Goal: Feedback & Contribution: Contribute content

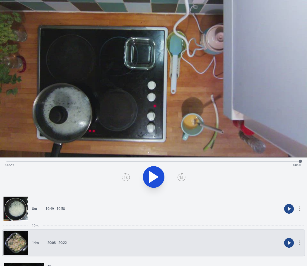
click at [145, 214] on link "8m 19:49 - 19:58" at bounding box center [143, 208] width 279 height 24
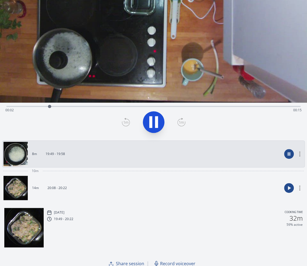
scroll to position [85, 0]
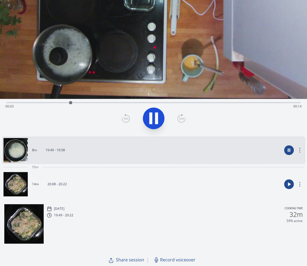
click at [172, 259] on span "Record voiceover" at bounding box center [177, 259] width 35 height 6
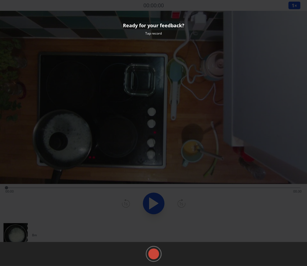
click at [155, 254] on rect at bounding box center [154, 254] width 8 height 8
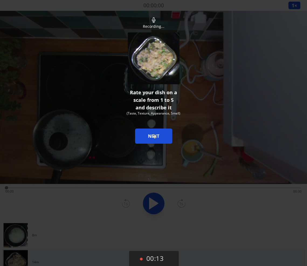
click at [154, 134] on button "NEXT" at bounding box center [153, 135] width 37 height 15
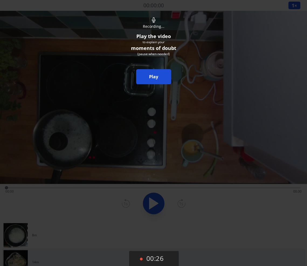
click at [161, 71] on link "Play" at bounding box center [153, 76] width 35 height 15
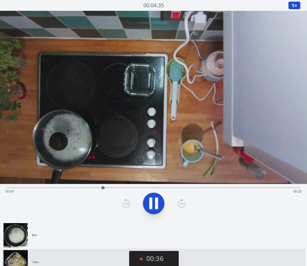
click at [33, 232] on link "8m" at bounding box center [152, 235] width 296 height 24
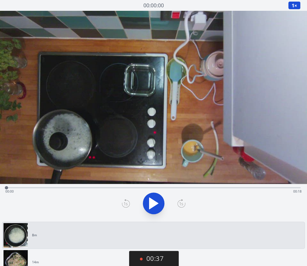
click at [39, 189] on div "Time elapsed: 00:00 Time remaining: 00:18" at bounding box center [153, 191] width 297 height 9
click at [153, 202] on icon at bounding box center [153, 203] width 9 height 11
click at [153, 202] on icon at bounding box center [153, 203] width 15 height 15
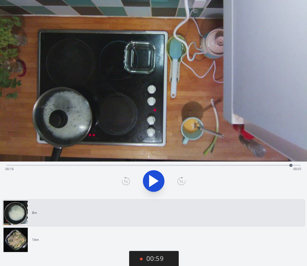
scroll to position [24, 0]
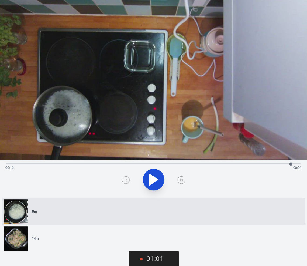
click at [180, 162] on div "Time elapsed: 00:16 Time remaining: 00:01" at bounding box center [153, 163] width 294 height 6
click at [219, 162] on div "Time elapsed: 00:10 Time remaining: 00:08" at bounding box center [153, 163] width 294 height 6
click at [237, 165] on div "Time elapsed: 00:12 Time remaining: 00:05" at bounding box center [153, 167] width 297 height 9
click at [81, 239] on link "14m" at bounding box center [152, 238] width 296 height 24
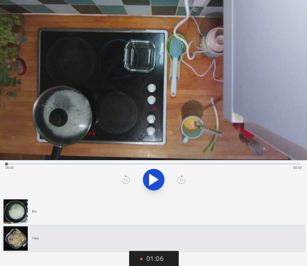
click at [161, 177] on icon at bounding box center [153, 179] width 15 height 15
click at [238, 166] on div "Time elapsed: 00:20 Time remaining: 00:10" at bounding box center [153, 167] width 297 height 9
click at [155, 256] on button "01:35" at bounding box center [154, 259] width 50 height 16
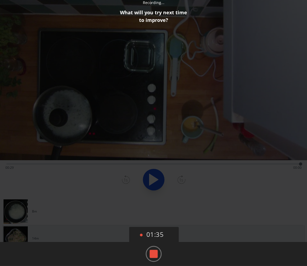
click at [148, 255] on icon at bounding box center [154, 254] width 16 height 16
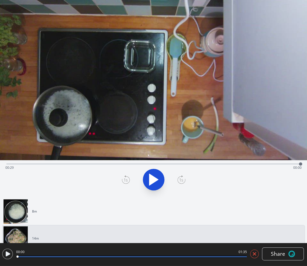
click at [7, 255] on icon at bounding box center [8, 253] width 5 height 5
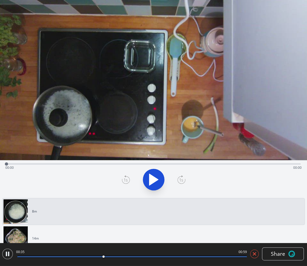
click at [256, 253] on icon at bounding box center [254, 253] width 3 height 3
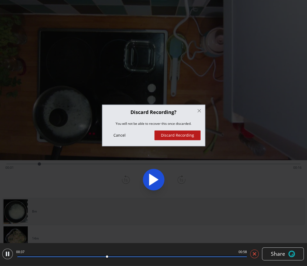
click at [183, 131] on button "Discard Recording" at bounding box center [178, 135] width 46 height 10
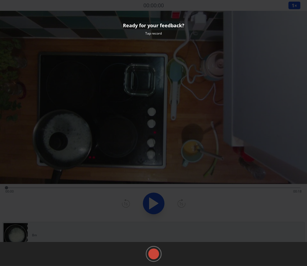
click at [157, 255] on rect at bounding box center [154, 254] width 8 height 8
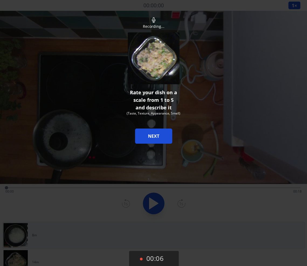
click at [157, 255] on button "00:06" at bounding box center [154, 259] width 50 height 16
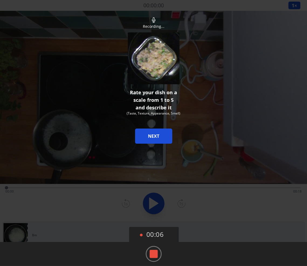
click at [156, 254] on rect at bounding box center [154, 254] width 8 height 8
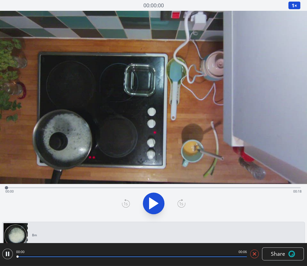
click at [254, 255] on icon at bounding box center [254, 253] width 3 height 3
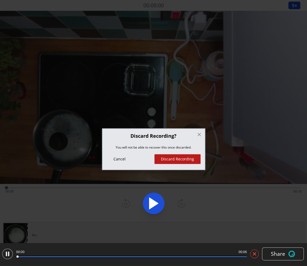
click at [183, 158] on button "Discard Recording" at bounding box center [178, 159] width 46 height 10
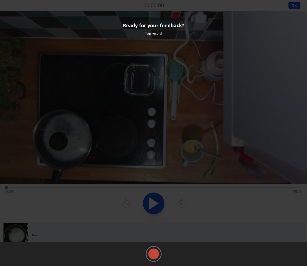
click at [158, 256] on circle at bounding box center [153, 253] width 11 height 11
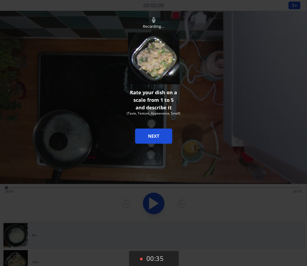
click at [167, 138] on button "NEXT" at bounding box center [153, 135] width 37 height 15
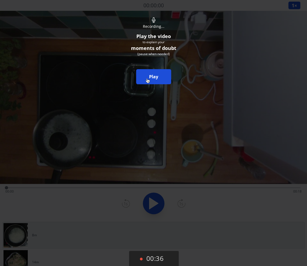
click at [147, 79] on link "Play" at bounding box center [153, 76] width 35 height 15
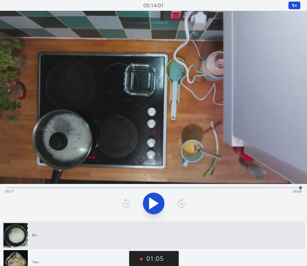
click at [81, 255] on link "14m" at bounding box center [152, 262] width 296 height 24
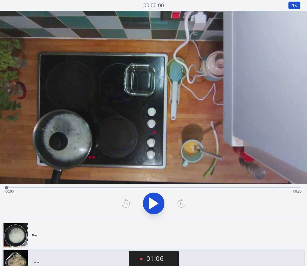
click at [157, 203] on icon at bounding box center [153, 203] width 9 height 11
click at [148, 202] on icon at bounding box center [153, 203] width 15 height 15
click at [161, 258] on button "01:37" at bounding box center [154, 259] width 50 height 16
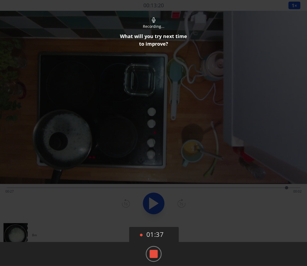
click at [151, 249] on icon at bounding box center [154, 254] width 16 height 16
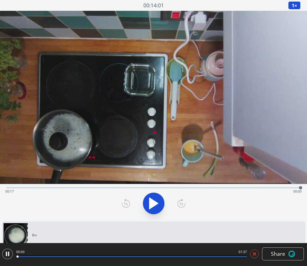
click at [153, 203] on icon at bounding box center [153, 203] width 9 height 11
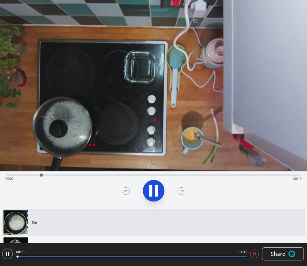
scroll to position [14, 0]
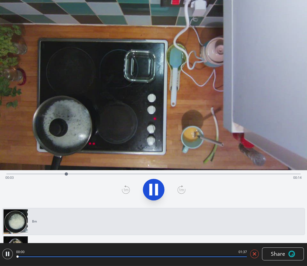
click at [163, 195] on div at bounding box center [153, 189] width 301 height 26
click at [160, 193] on icon at bounding box center [153, 189] width 15 height 15
click at [9, 253] on icon at bounding box center [7, 253] width 11 height 11
click at [24, 257] on div at bounding box center [132, 256] width 230 height 3
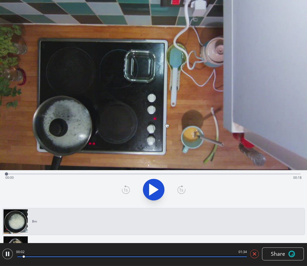
click at [161, 191] on button at bounding box center [154, 190] width 22 height 22
click at [48, 255] on div at bounding box center [132, 256] width 230 height 3
click at [51, 258] on div at bounding box center [47, 256] width 7 height 7
click at [91, 257] on div at bounding box center [132, 256] width 230 height 3
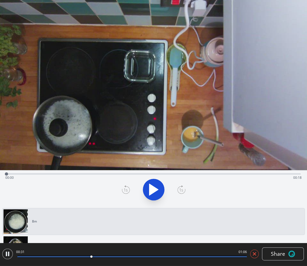
click at [91, 257] on div at bounding box center [91, 256] width 2 height 2
click at [130, 264] on div "01:38 00:31 01:06 Share Hmm. There was an issue saving, try again. ********* Sh…" at bounding box center [153, 254] width 307 height 23
drag, startPoint x: 109, startPoint y: 256, endPoint x: 0, endPoint y: 248, distance: 109.6
click at [0, 248] on div "00:31 01:06 Share" at bounding box center [153, 254] width 307 height 16
click at [22, 258] on div at bounding box center [132, 256] width 230 height 3
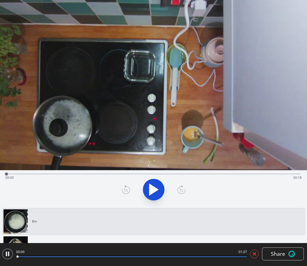
drag, startPoint x: 20, startPoint y: 258, endPoint x: 12, endPoint y: 257, distance: 8.4
click at [12, 257] on div "00:00 01:37 Share" at bounding box center [153, 253] width 302 height 15
click at [12, 257] on icon at bounding box center [7, 253] width 11 height 11
click at [11, 256] on icon at bounding box center [7, 253] width 11 height 11
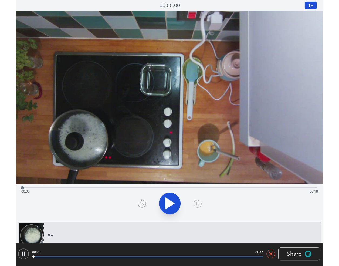
scroll to position [24, 0]
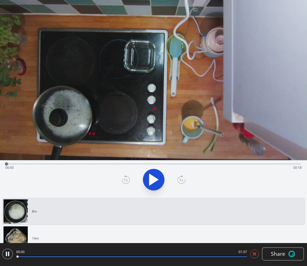
click at [306, 132] on video at bounding box center [153, 73] width 307 height 173
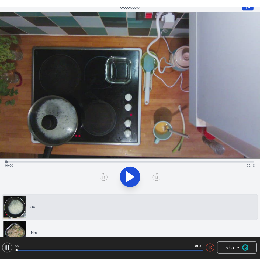
scroll to position [0, 0]
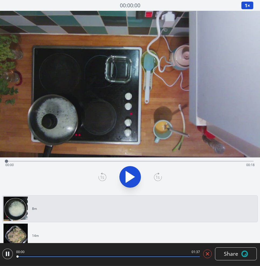
click at [178, 256] on div at bounding box center [108, 256] width 183 height 3
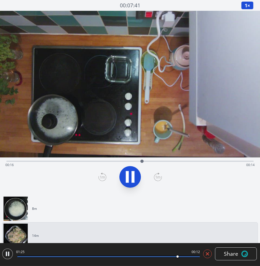
click at [174, 258] on div at bounding box center [177, 256] width 7 height 7
drag, startPoint x: 174, startPoint y: 258, endPoint x: 0, endPoint y: 256, distance: 174.3
click at [0, 256] on div "00:08 01:28 Share" at bounding box center [130, 254] width 260 height 16
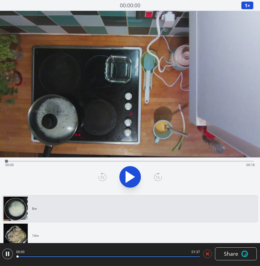
click at [206, 254] on icon at bounding box center [207, 253] width 5 height 5
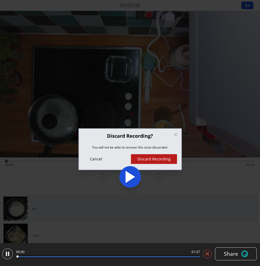
click at [164, 161] on button "Discard Recording" at bounding box center [154, 159] width 46 height 10
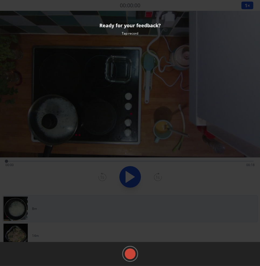
click at [133, 251] on rect at bounding box center [130, 254] width 8 height 8
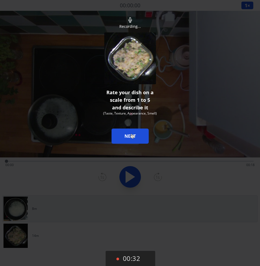
click at [131, 134] on button "NEXT" at bounding box center [130, 135] width 37 height 15
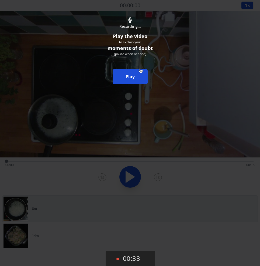
click at [140, 69] on link "Play" at bounding box center [130, 76] width 35 height 15
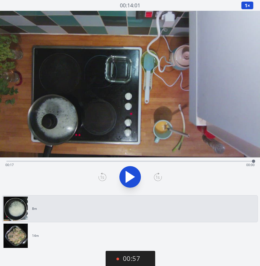
click at [46, 235] on link "14m" at bounding box center [128, 235] width 249 height 24
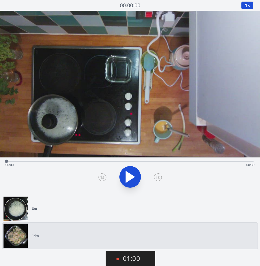
click at [128, 174] on icon at bounding box center [130, 176] width 9 height 11
click at [134, 263] on button "01:27" at bounding box center [131, 259] width 50 height 16
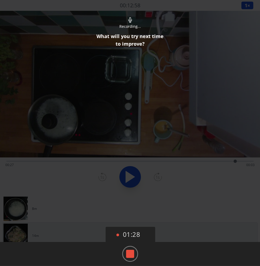
click at [132, 250] on rect at bounding box center [130, 254] width 8 height 8
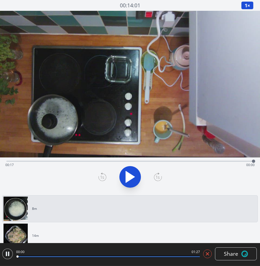
click at [25, 255] on div "00:00 01:27" at bounding box center [107, 253] width 186 height 15
click at [40, 259] on div "00:00 01:27" at bounding box center [107, 253] width 186 height 15
click at [35, 257] on div at bounding box center [108, 256] width 183 height 1
click at [63, 256] on div at bounding box center [108, 256] width 183 height 1
click at [89, 256] on div at bounding box center [108, 256] width 183 height 1
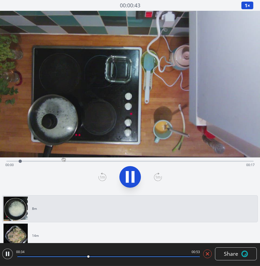
click at [124, 256] on div at bounding box center [108, 256] width 183 height 3
drag, startPoint x: 130, startPoint y: 256, endPoint x: 0, endPoint y: 251, distance: 130.4
click at [0, 251] on div "00:50 00:36 Share" at bounding box center [130, 254] width 260 height 16
click at [207, 251] on icon at bounding box center [207, 253] width 5 height 5
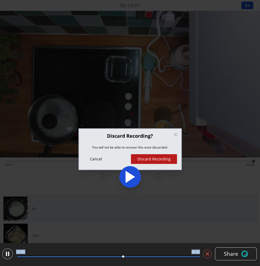
click at [144, 161] on button "Discard Recording" at bounding box center [154, 159] width 46 height 10
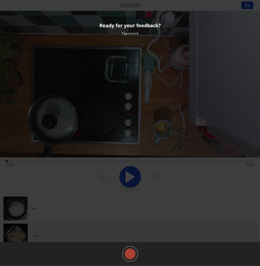
click at [224, 214] on div at bounding box center [130, 131] width 260 height 263
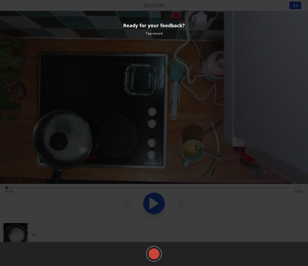
click at [155, 251] on rect at bounding box center [154, 254] width 8 height 8
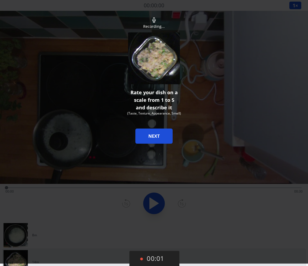
click at [154, 258] on button "00:01" at bounding box center [154, 259] width 50 height 16
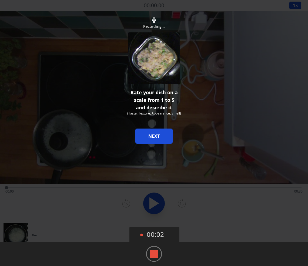
click at [154, 248] on icon at bounding box center [154, 254] width 16 height 16
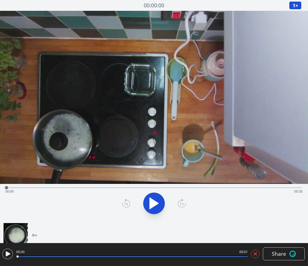
click at [6, 253] on icon at bounding box center [8, 253] width 5 height 5
click at [255, 253] on icon at bounding box center [255, 253] width 3 height 3
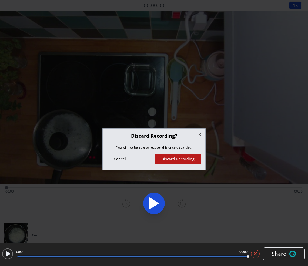
click at [166, 158] on button "Discard Recording" at bounding box center [178, 159] width 46 height 10
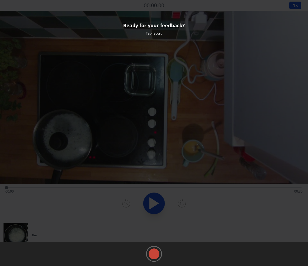
click at [156, 255] on rect at bounding box center [154, 254] width 8 height 8
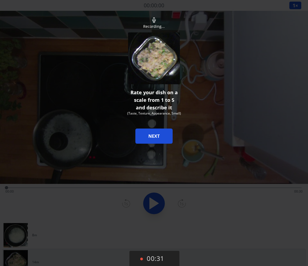
click at [158, 134] on button "NEXT" at bounding box center [153, 135] width 37 height 15
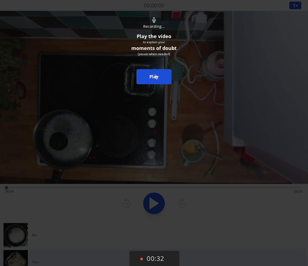
click at [155, 74] on link "Play" at bounding box center [153, 76] width 35 height 15
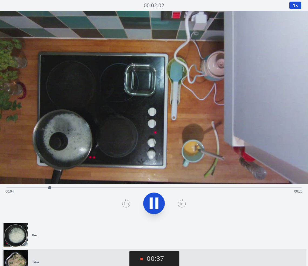
click at [53, 235] on link "8m" at bounding box center [152, 235] width 296 height 24
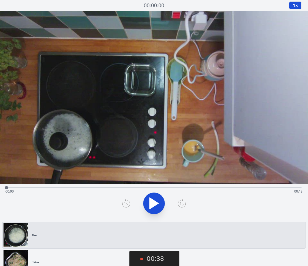
click at [157, 205] on icon at bounding box center [153, 203] width 15 height 15
click at [165, 262] on button "00:49" at bounding box center [154, 259] width 50 height 16
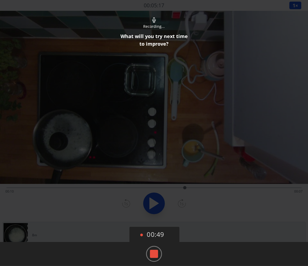
click at [148, 253] on icon at bounding box center [154, 254] width 16 height 16
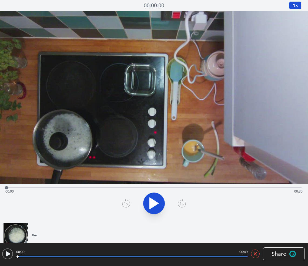
click at [257, 253] on icon at bounding box center [254, 253] width 5 height 5
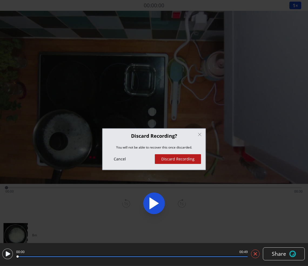
click at [180, 160] on button "Discard Recording" at bounding box center [178, 159] width 46 height 10
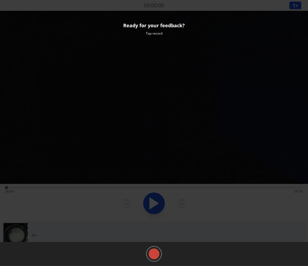
click at [154, 254] on rect at bounding box center [154, 254] width 8 height 8
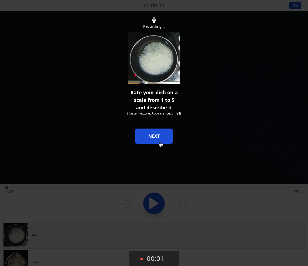
click at [159, 142] on button "NEXT" at bounding box center [153, 135] width 37 height 15
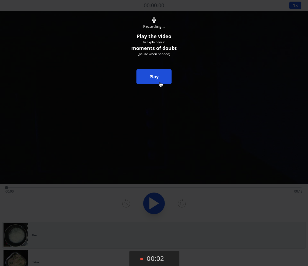
click at [159, 83] on link "Play" at bounding box center [153, 76] width 35 height 15
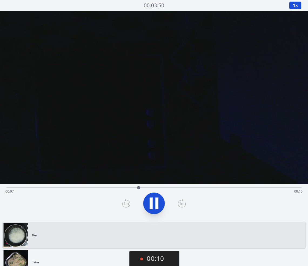
click at [156, 206] on icon at bounding box center [156, 204] width 3 height 12
click at [167, 263] on button "00:11" at bounding box center [154, 259] width 50 height 16
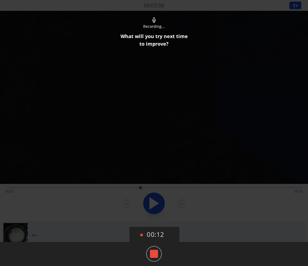
click at [150, 253] on rect at bounding box center [154, 254] width 8 height 8
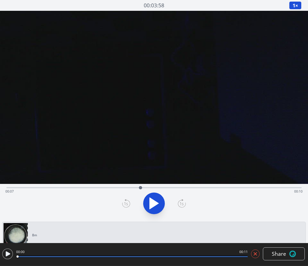
click at [256, 255] on icon at bounding box center [254, 253] width 5 height 5
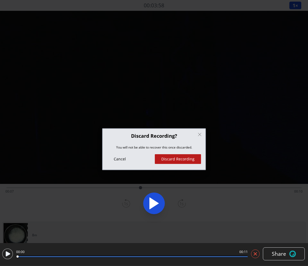
click at [183, 157] on button "Discard Recording" at bounding box center [178, 159] width 46 height 10
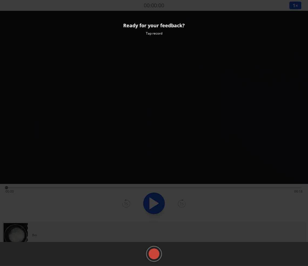
click at [155, 257] on rect at bounding box center [154, 254] width 8 height 8
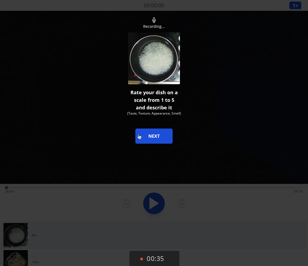
click at [138, 135] on button "NEXT" at bounding box center [153, 135] width 37 height 15
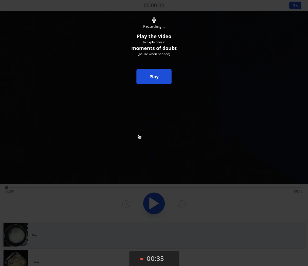
click at [138, 135] on div at bounding box center [154, 145] width 308 height 290
click at [160, 70] on link "Play" at bounding box center [153, 76] width 35 height 15
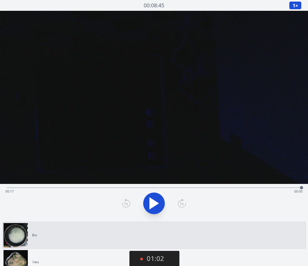
click at [72, 257] on link "14m" at bounding box center [152, 262] width 296 height 24
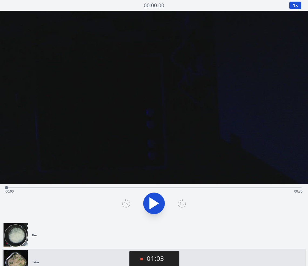
click at [158, 207] on icon at bounding box center [153, 203] width 15 height 15
click at [159, 261] on button "01:33" at bounding box center [154, 259] width 50 height 16
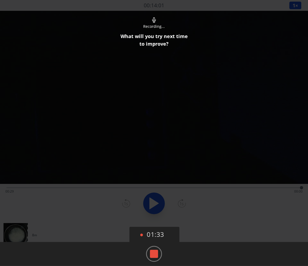
click at [155, 254] on rect at bounding box center [154, 254] width 8 height 8
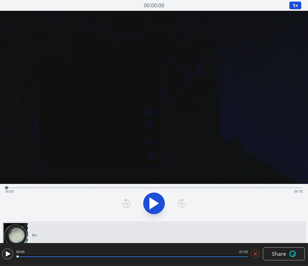
click at [8, 253] on icon at bounding box center [8, 253] width 5 height 5
click at [41, 256] on div at bounding box center [132, 256] width 230 height 1
click at [67, 259] on div "00:09 01:23" at bounding box center [130, 253] width 233 height 15
click at [67, 255] on div at bounding box center [132, 256] width 230 height 3
click at [9, 254] on icon at bounding box center [8, 253] width 5 height 5
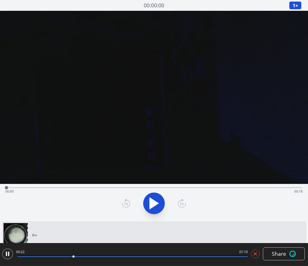
click at [96, 256] on div at bounding box center [132, 256] width 230 height 1
click at [4, 254] on icon at bounding box center [7, 253] width 11 height 11
click at [174, 256] on div at bounding box center [132, 256] width 230 height 3
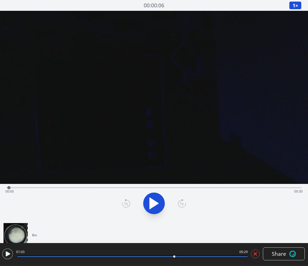
click at [9, 254] on icon at bounding box center [8, 253] width 5 height 5
click at [280, 257] on span "Share" at bounding box center [278, 254] width 14 height 8
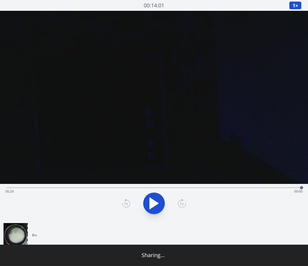
type input "**********"
